Goal: Transaction & Acquisition: Purchase product/service

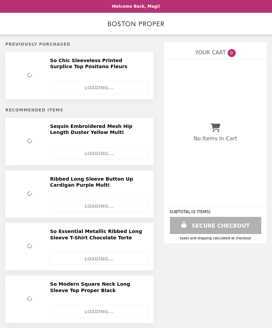
select select "**********"
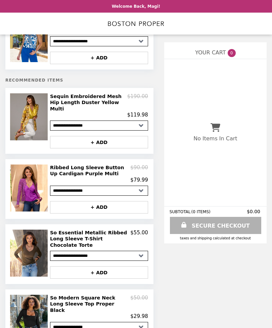
scroll to position [42, 0]
click at [18, 183] on img at bounding box center [29, 188] width 39 height 47
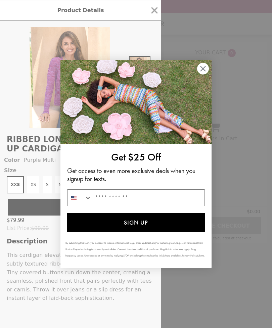
click at [205, 74] on circle "Close dialog" at bounding box center [203, 68] width 11 height 11
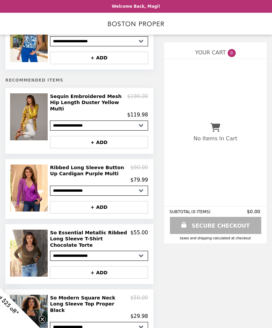
click at [27, 174] on img at bounding box center [29, 188] width 39 height 47
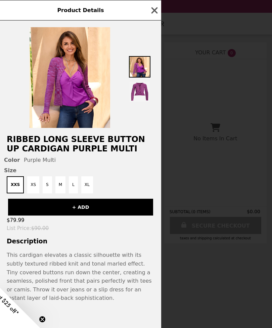
click at [71, 105] on img at bounding box center [70, 77] width 81 height 101
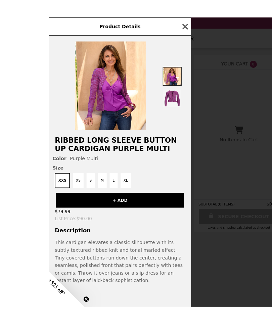
scroll to position [2, 0]
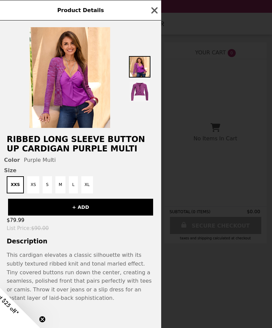
click at [158, 13] on icon "button" at bounding box center [155, 10] width 10 height 10
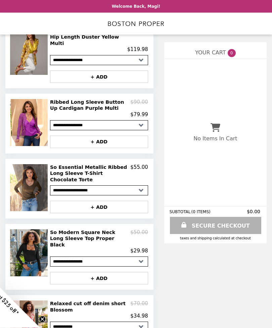
scroll to position [108, 0]
click at [26, 187] on img at bounding box center [29, 187] width 39 height 47
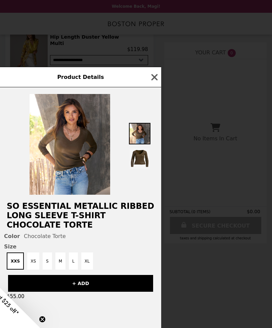
scroll to position [116, 0]
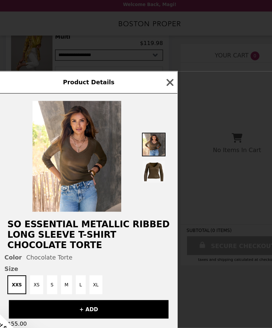
click at [161, 69] on div "Product Details" at bounding box center [80, 77] width 161 height 20
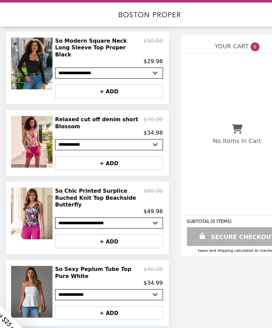
scroll to position [293, 0]
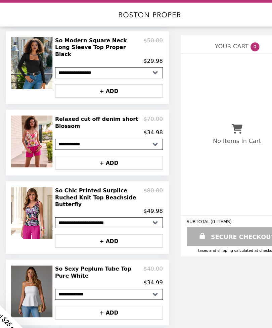
click at [23, 181] on img at bounding box center [29, 204] width 39 height 47
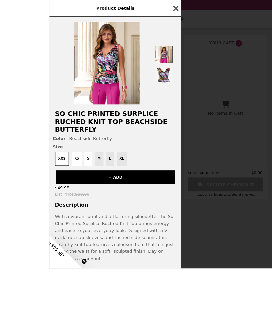
scroll to position [222, 0]
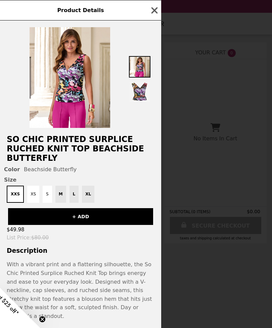
click at [159, 15] on icon "button" at bounding box center [155, 10] width 10 height 10
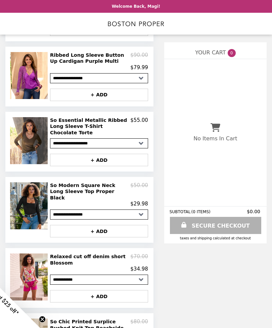
scroll to position [154, 0]
